Goal: Task Accomplishment & Management: Use online tool/utility

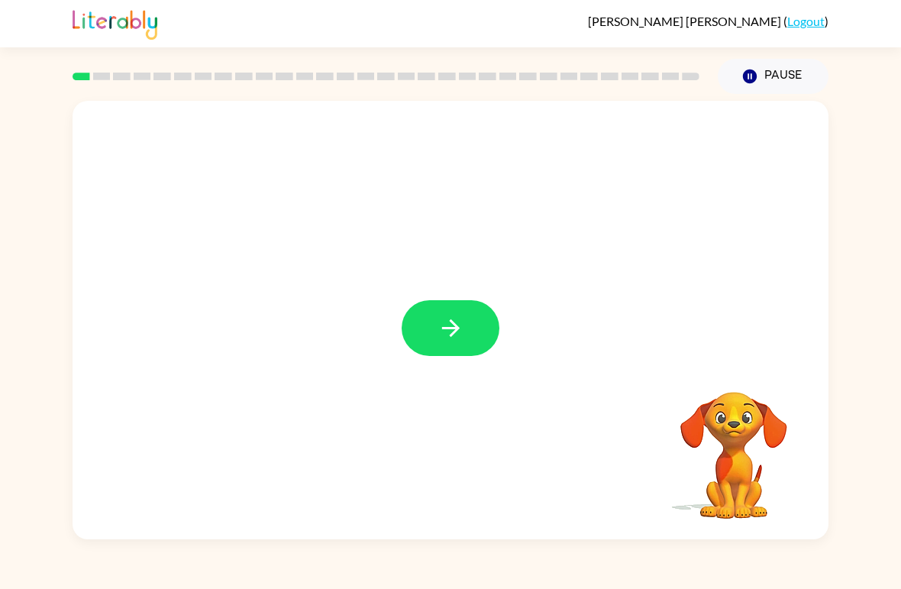
click at [445, 332] on icon "button" at bounding box center [451, 328] width 27 height 27
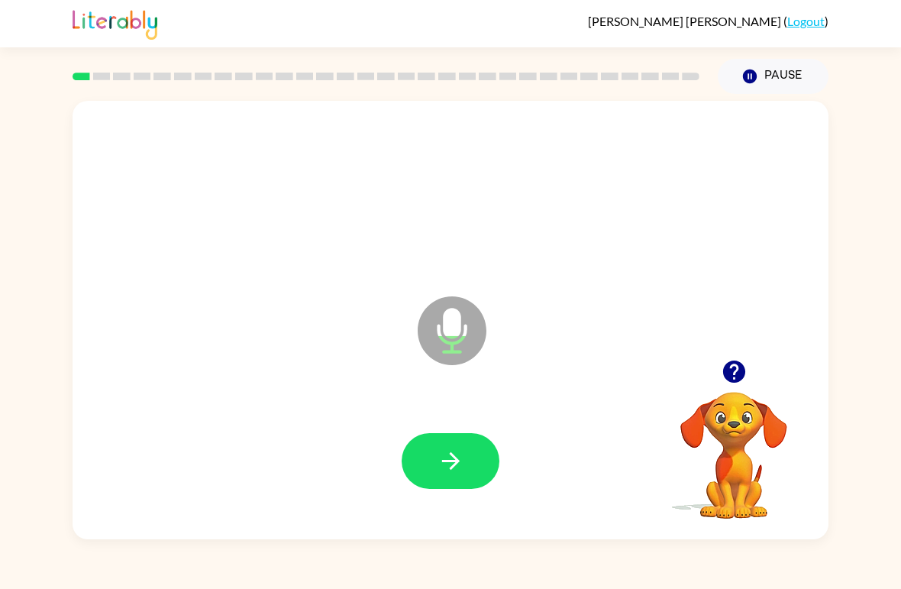
click at [431, 474] on button "button" at bounding box center [451, 461] width 98 height 56
click at [470, 453] on button "button" at bounding box center [451, 461] width 98 height 56
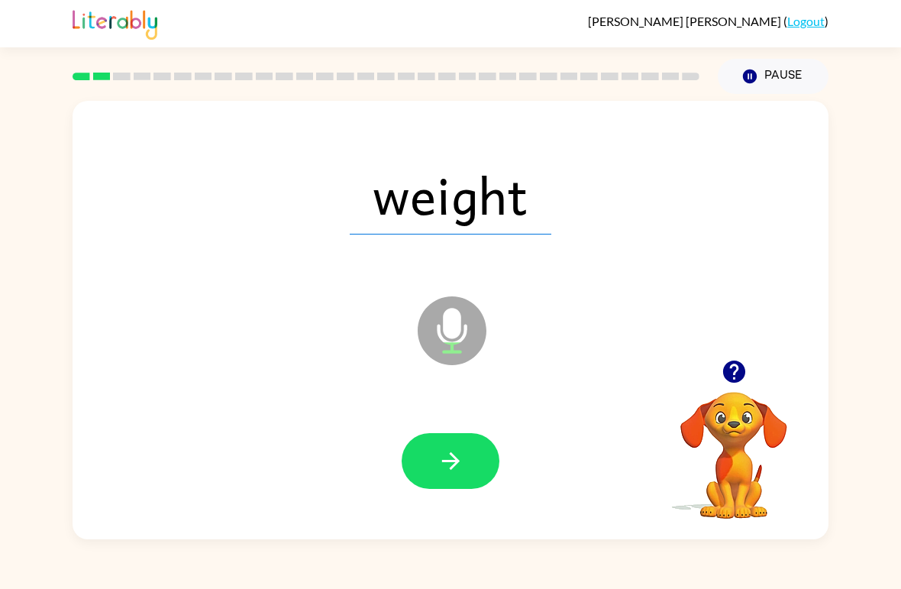
click at [452, 455] on icon "button" at bounding box center [450, 461] width 18 height 18
click at [451, 464] on icon "button" at bounding box center [451, 461] width 27 height 27
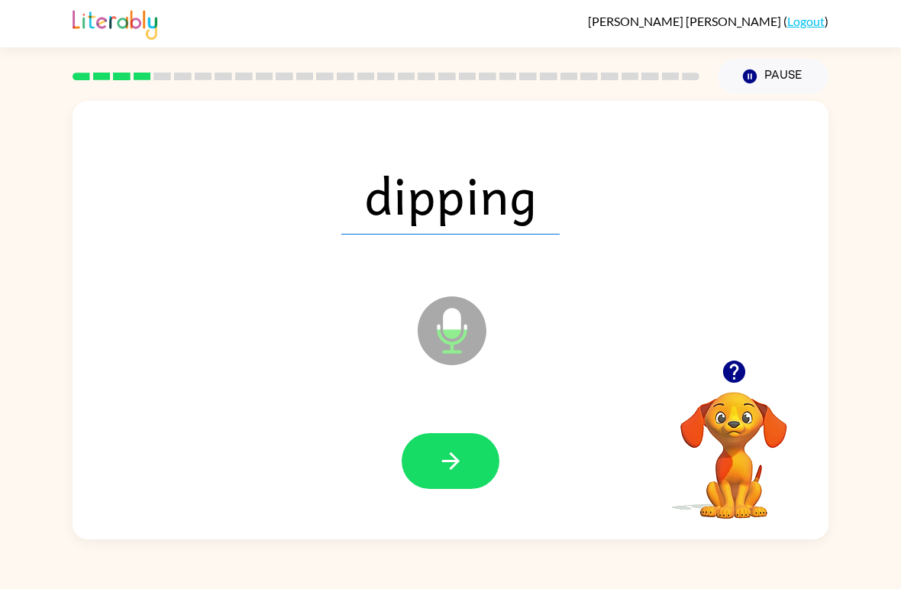
click at [454, 439] on button "button" at bounding box center [451, 461] width 98 height 56
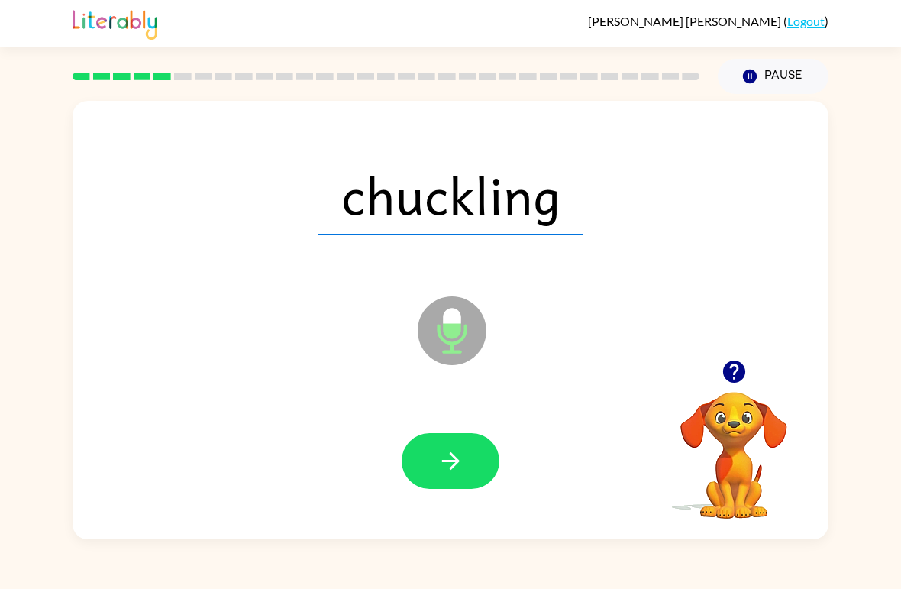
click at [463, 447] on button "button" at bounding box center [451, 461] width 98 height 56
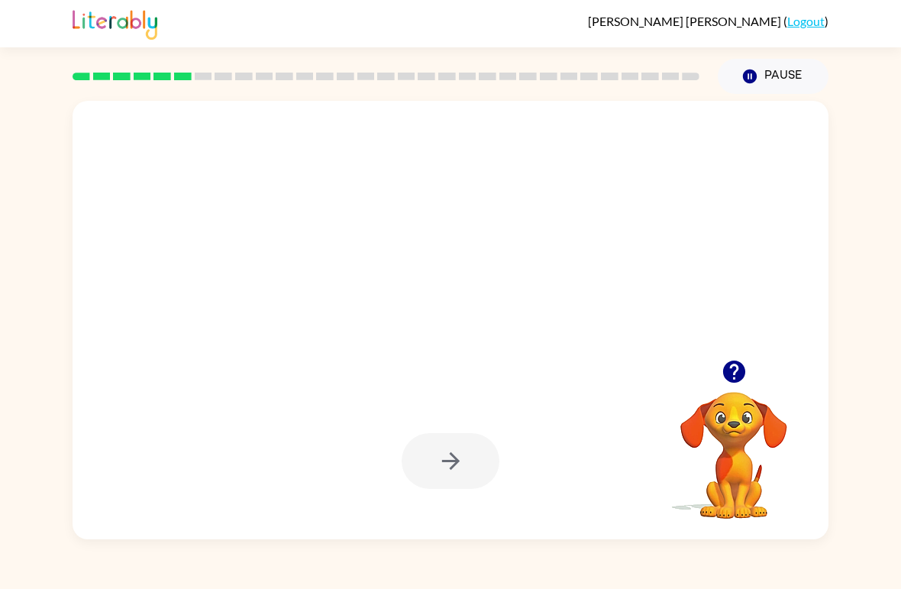
click at [730, 370] on icon "button" at bounding box center [733, 371] width 22 height 22
click at [728, 358] on button "button" at bounding box center [734, 371] width 39 height 39
click at [732, 386] on button "button" at bounding box center [734, 371] width 39 height 39
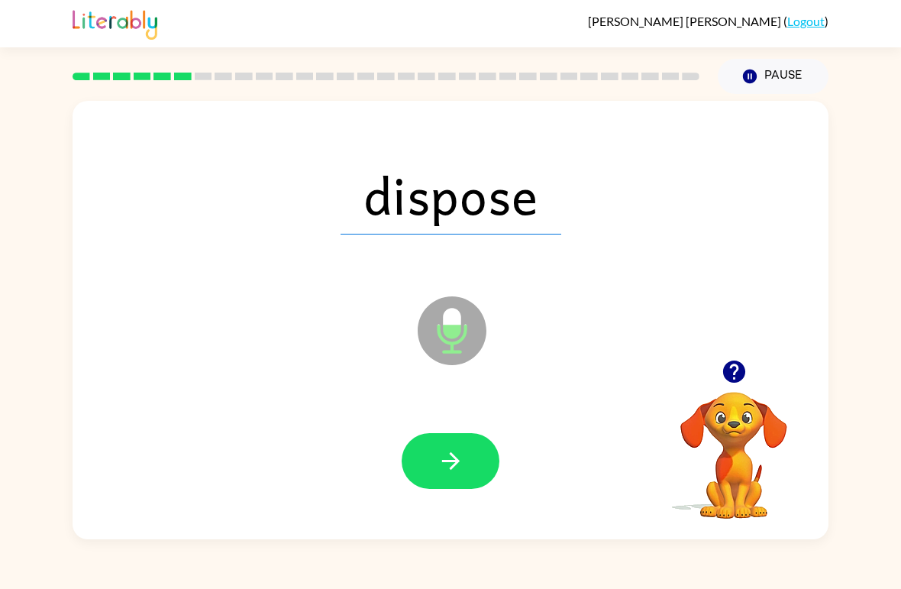
click at [459, 460] on icon "button" at bounding box center [451, 461] width 27 height 27
click at [460, 484] on button "button" at bounding box center [451, 461] width 98 height 56
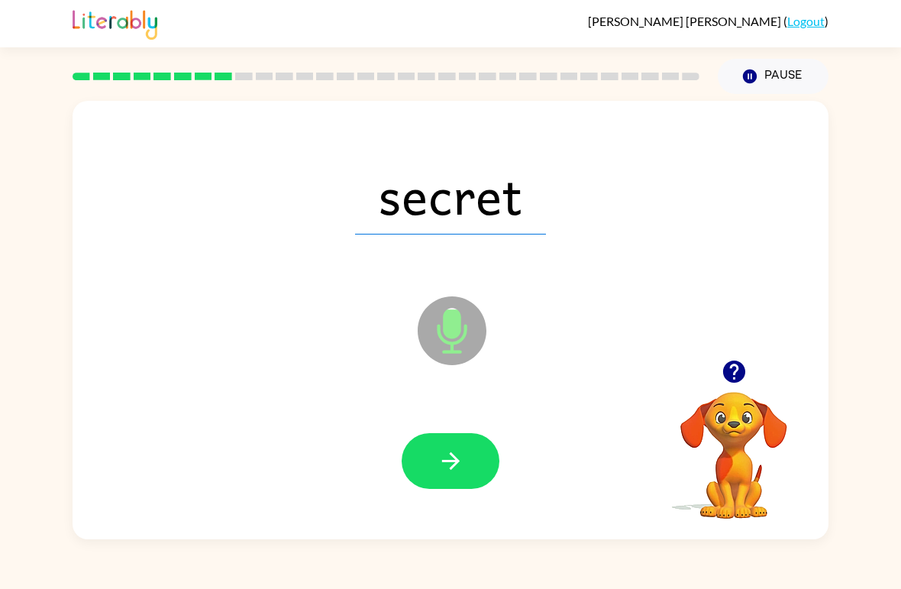
click at [448, 455] on icon "button" at bounding box center [451, 461] width 27 height 27
click at [470, 455] on button "button" at bounding box center [451, 461] width 98 height 56
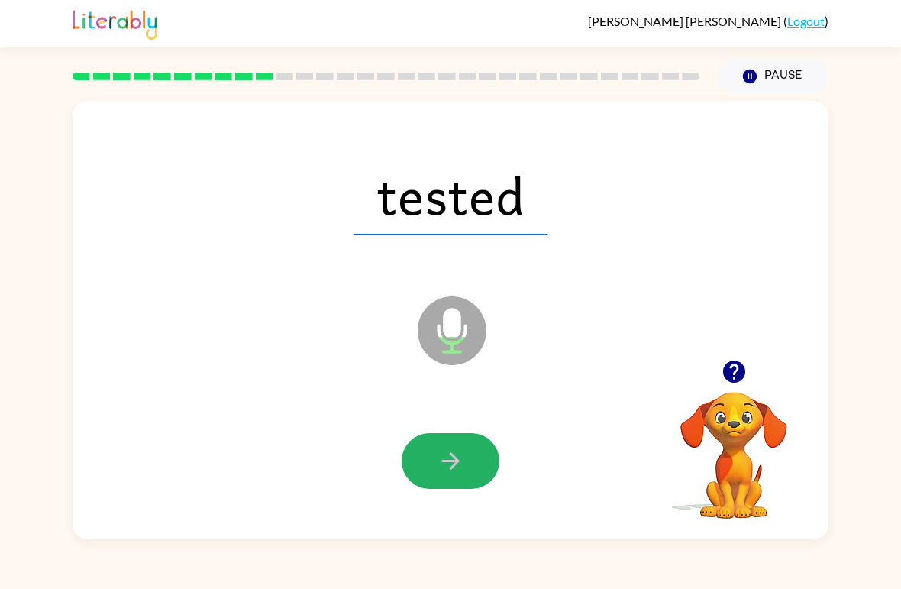
click at [471, 467] on button "button" at bounding box center [451, 461] width 98 height 56
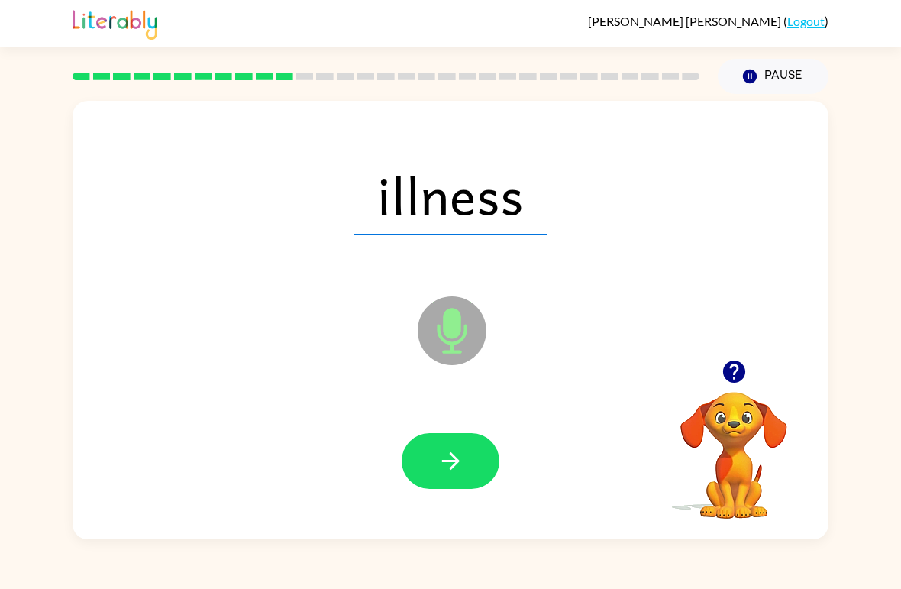
click at [454, 451] on icon "button" at bounding box center [451, 461] width 27 height 27
click at [464, 453] on icon "button" at bounding box center [451, 461] width 27 height 27
click at [454, 444] on button "button" at bounding box center [451, 461] width 98 height 56
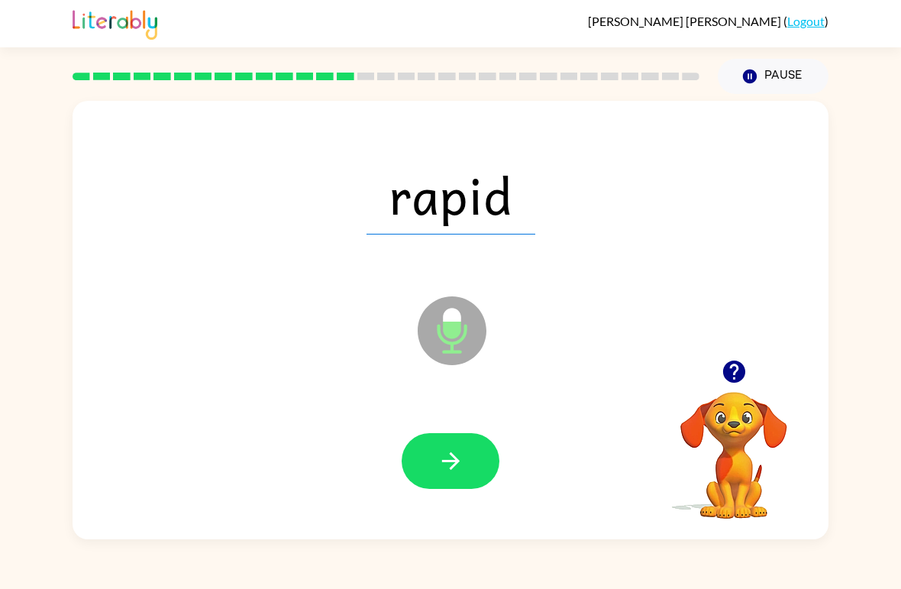
click at [471, 444] on button "button" at bounding box center [451, 461] width 98 height 56
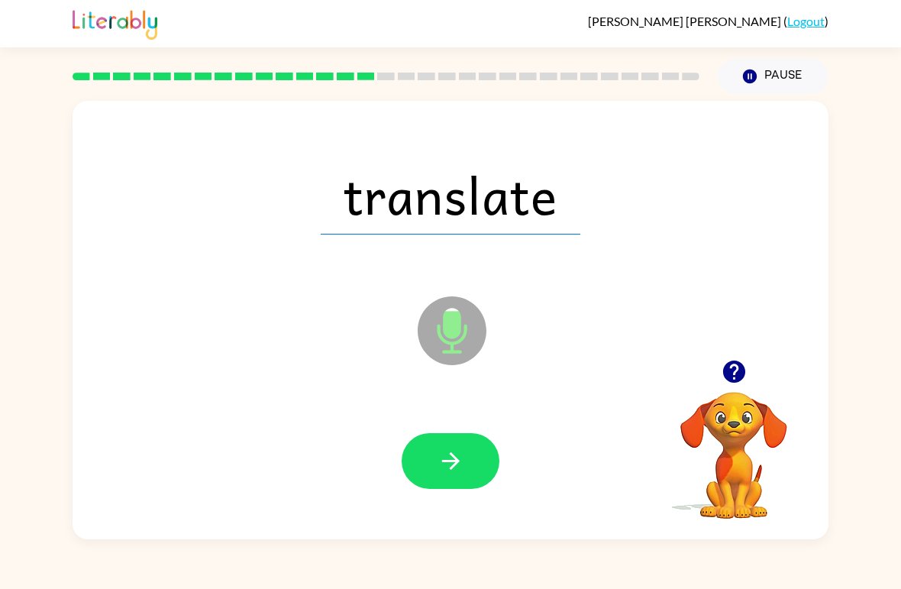
click at [457, 441] on button "button" at bounding box center [451, 461] width 98 height 56
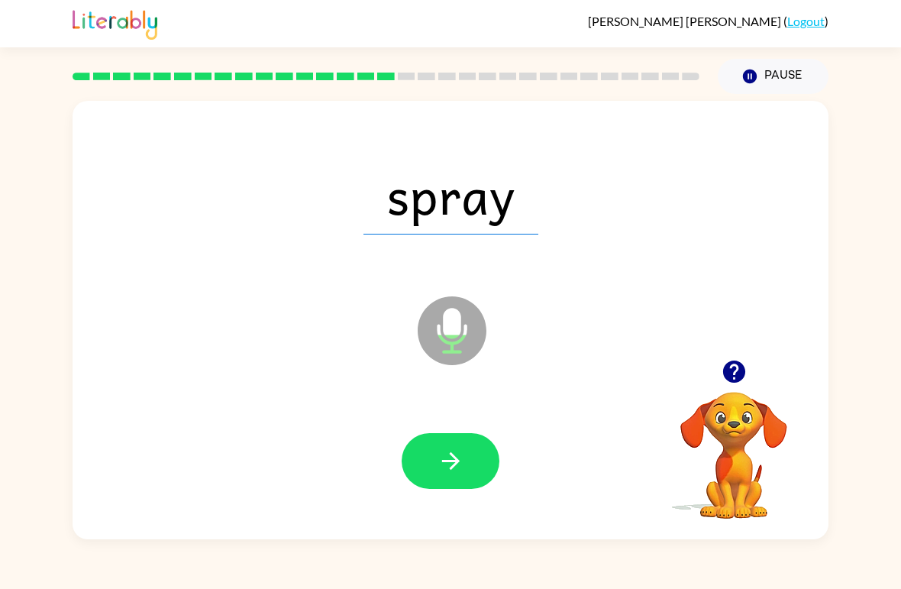
click at [473, 448] on button "button" at bounding box center [451, 461] width 98 height 56
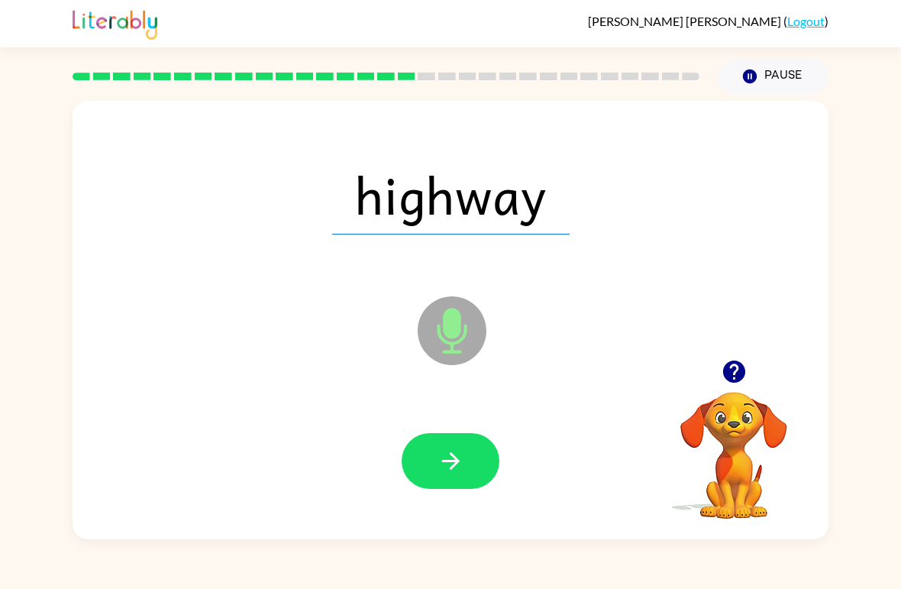
click at [456, 457] on icon "button" at bounding box center [451, 461] width 27 height 27
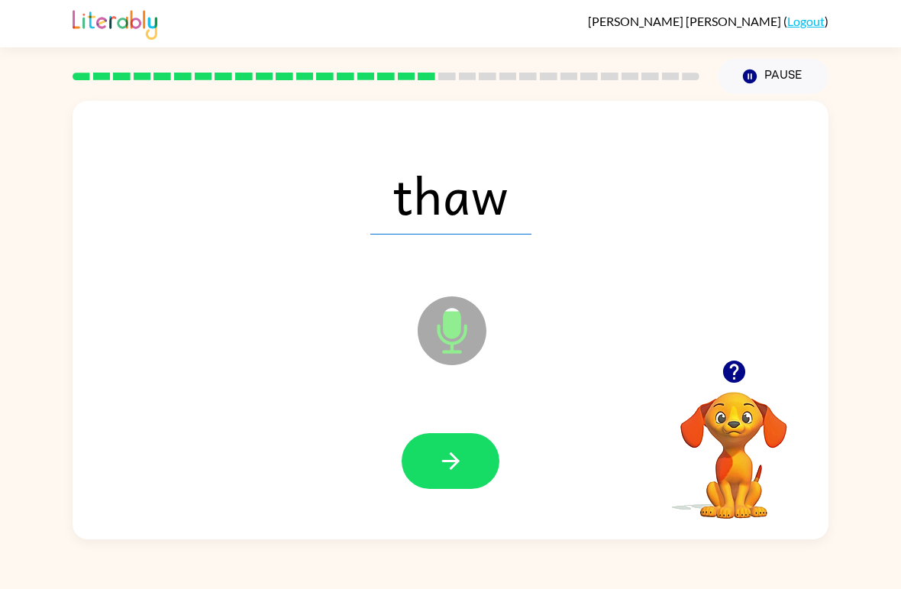
click at [462, 448] on icon "button" at bounding box center [451, 461] width 27 height 27
click at [469, 457] on button "button" at bounding box center [451, 461] width 98 height 56
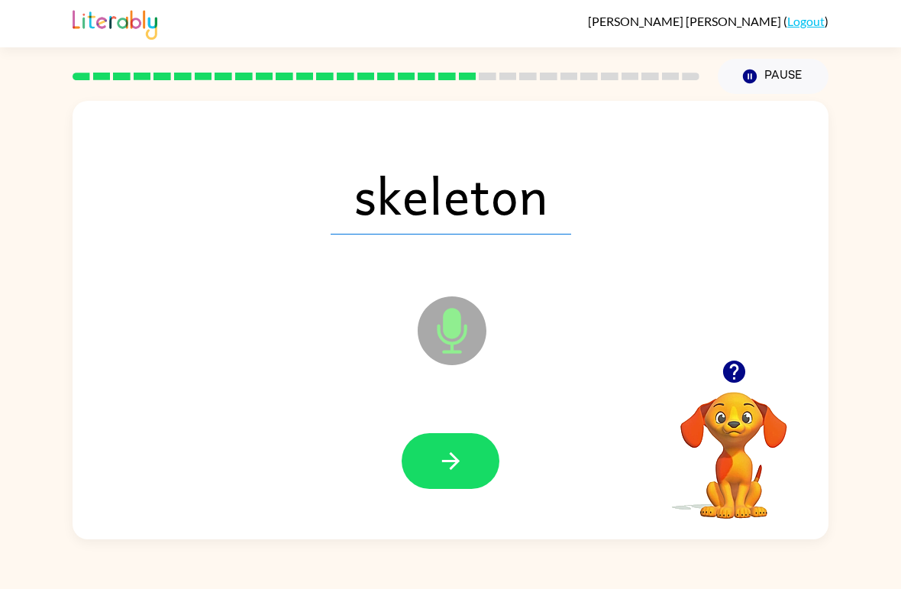
click at [458, 453] on icon "button" at bounding box center [451, 461] width 27 height 27
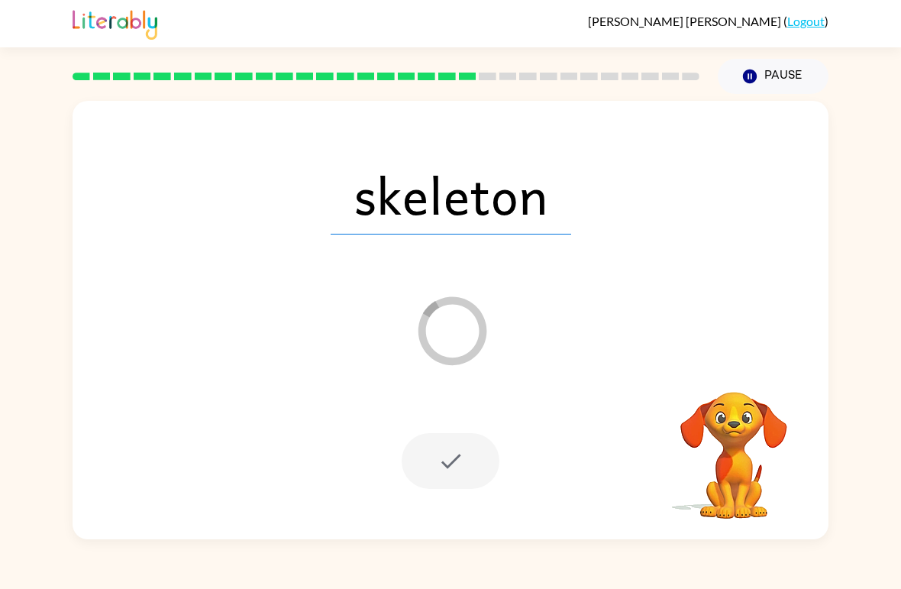
click at [376, 134] on div "skeleton" at bounding box center [450, 194] width 725 height 126
click at [399, 128] on div "skeleton Loader Your response is being sent to our graders" at bounding box center [451, 320] width 756 height 438
click at [399, 127] on div "skeleton Loader Your response is being sent to our graders" at bounding box center [451, 320] width 756 height 438
click at [126, 148] on div "skeleton" at bounding box center [450, 194] width 725 height 126
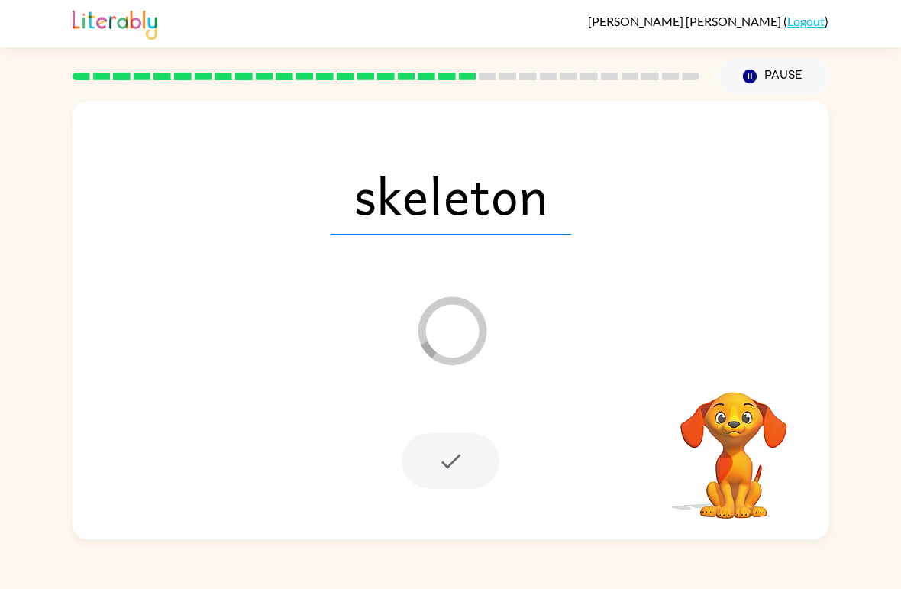
click at [231, 205] on div "skeleton" at bounding box center [450, 194] width 725 height 126
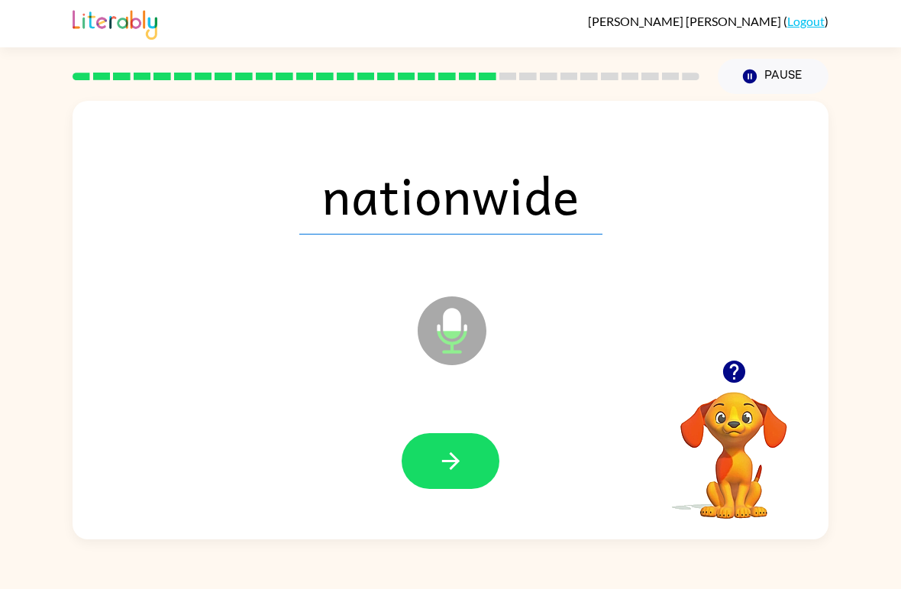
click at [477, 458] on button "button" at bounding box center [451, 461] width 98 height 56
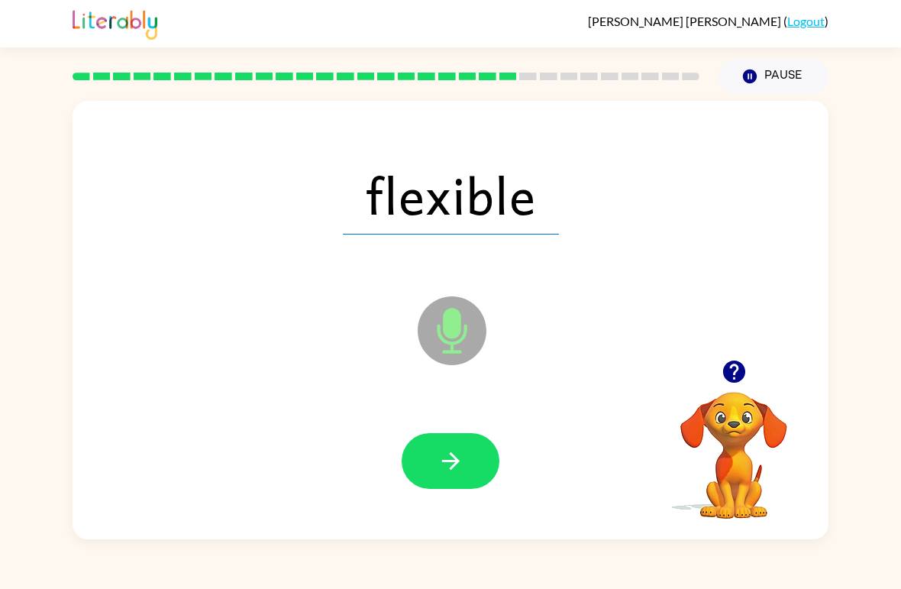
click at [453, 454] on icon "button" at bounding box center [451, 461] width 27 height 27
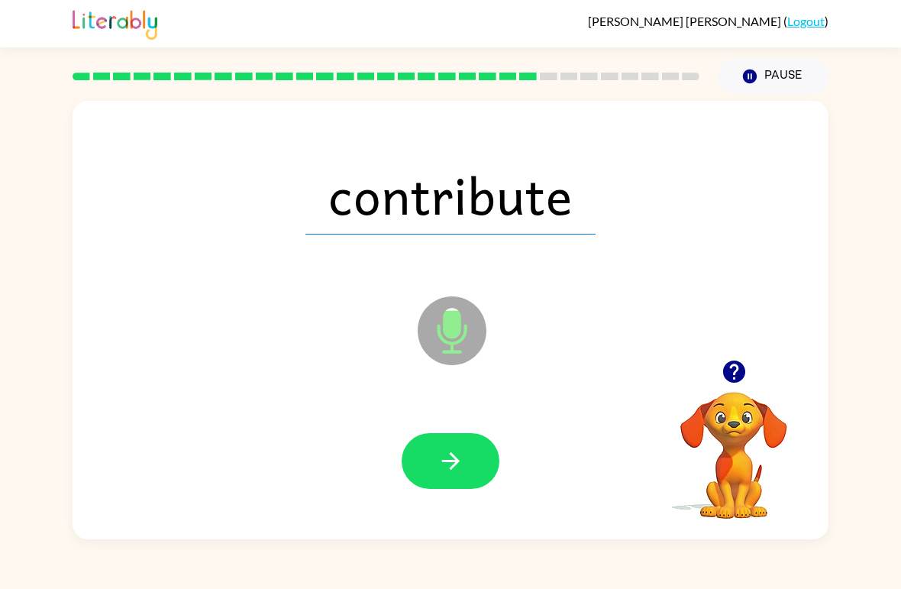
click at [456, 438] on button "button" at bounding box center [451, 461] width 98 height 56
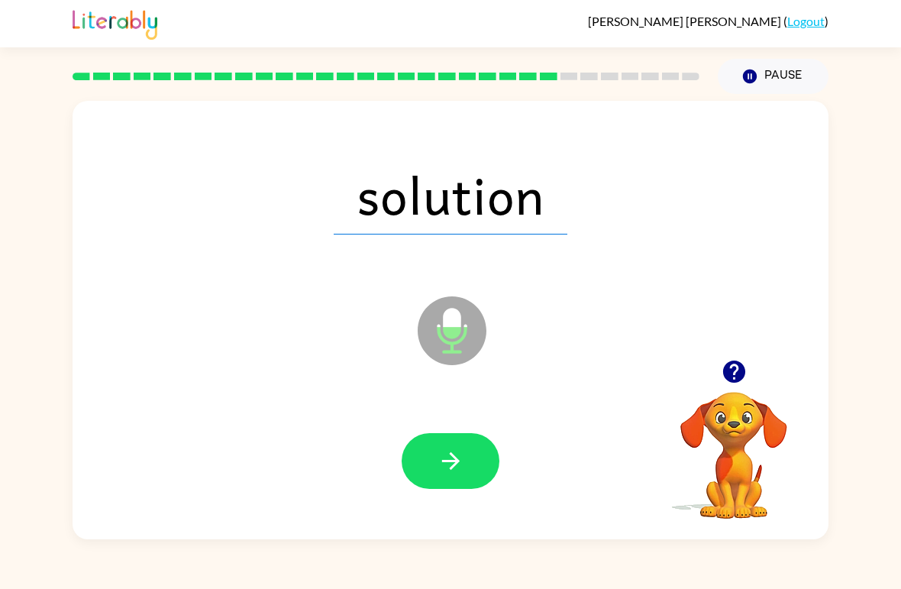
click at [456, 448] on icon "button" at bounding box center [451, 461] width 27 height 27
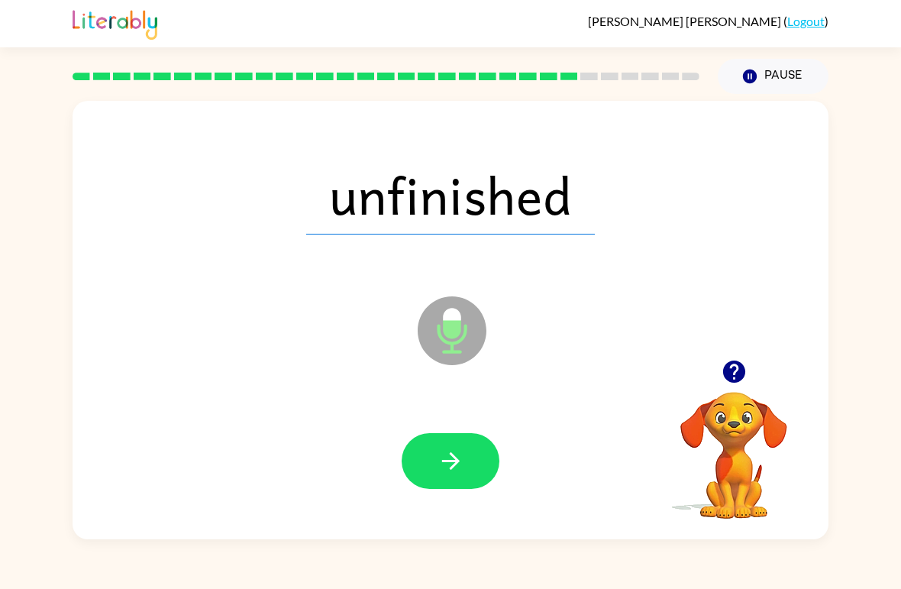
click at [458, 448] on icon "button" at bounding box center [451, 461] width 27 height 27
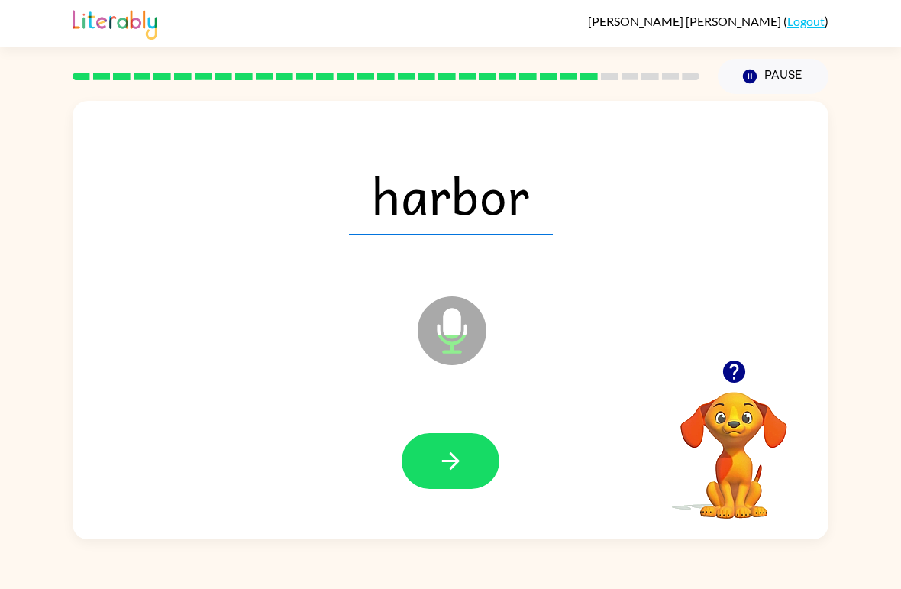
click at [452, 448] on icon "button" at bounding box center [451, 461] width 27 height 27
click at [457, 454] on icon "button" at bounding box center [451, 461] width 27 height 27
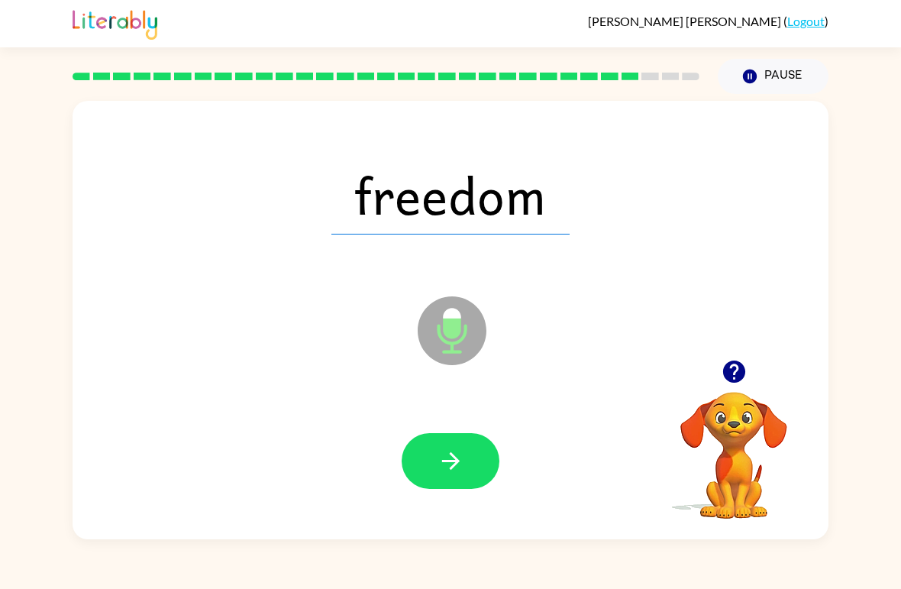
click at [466, 457] on button "button" at bounding box center [451, 461] width 98 height 56
click at [460, 454] on icon "button" at bounding box center [451, 461] width 27 height 27
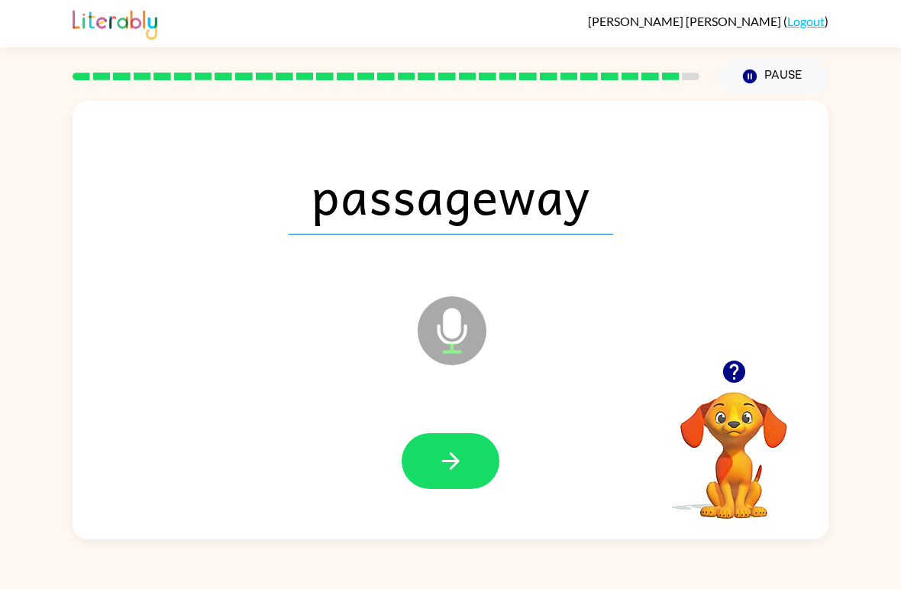
click at [460, 452] on icon "button" at bounding box center [451, 461] width 27 height 27
